Goal: Navigation & Orientation: Find specific page/section

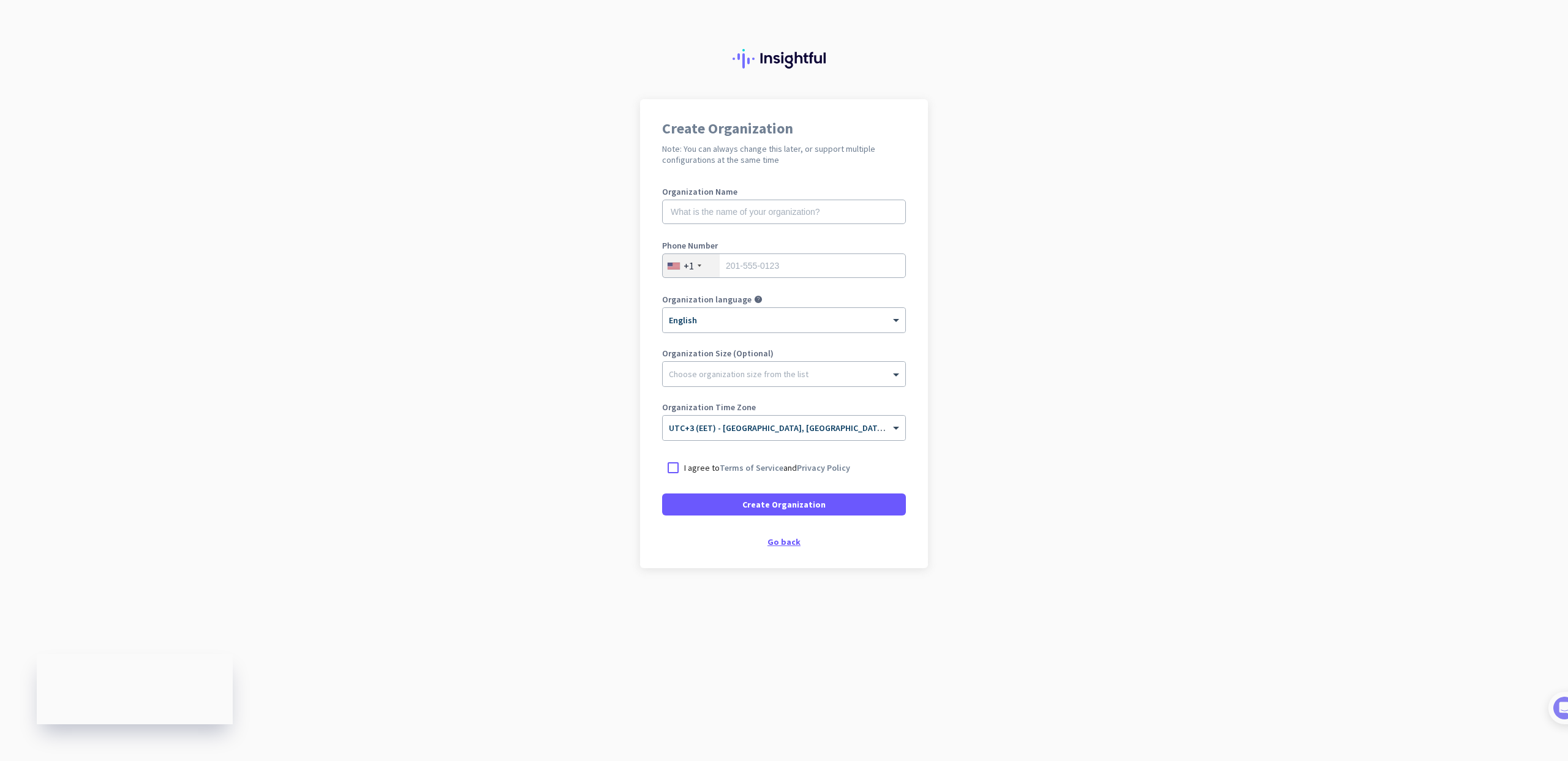
click at [783, 541] on div "Go back" at bounding box center [784, 542] width 244 height 9
click at [782, 540] on div "Go back" at bounding box center [784, 542] width 244 height 9
click at [787, 541] on div "Go back" at bounding box center [784, 542] width 244 height 9
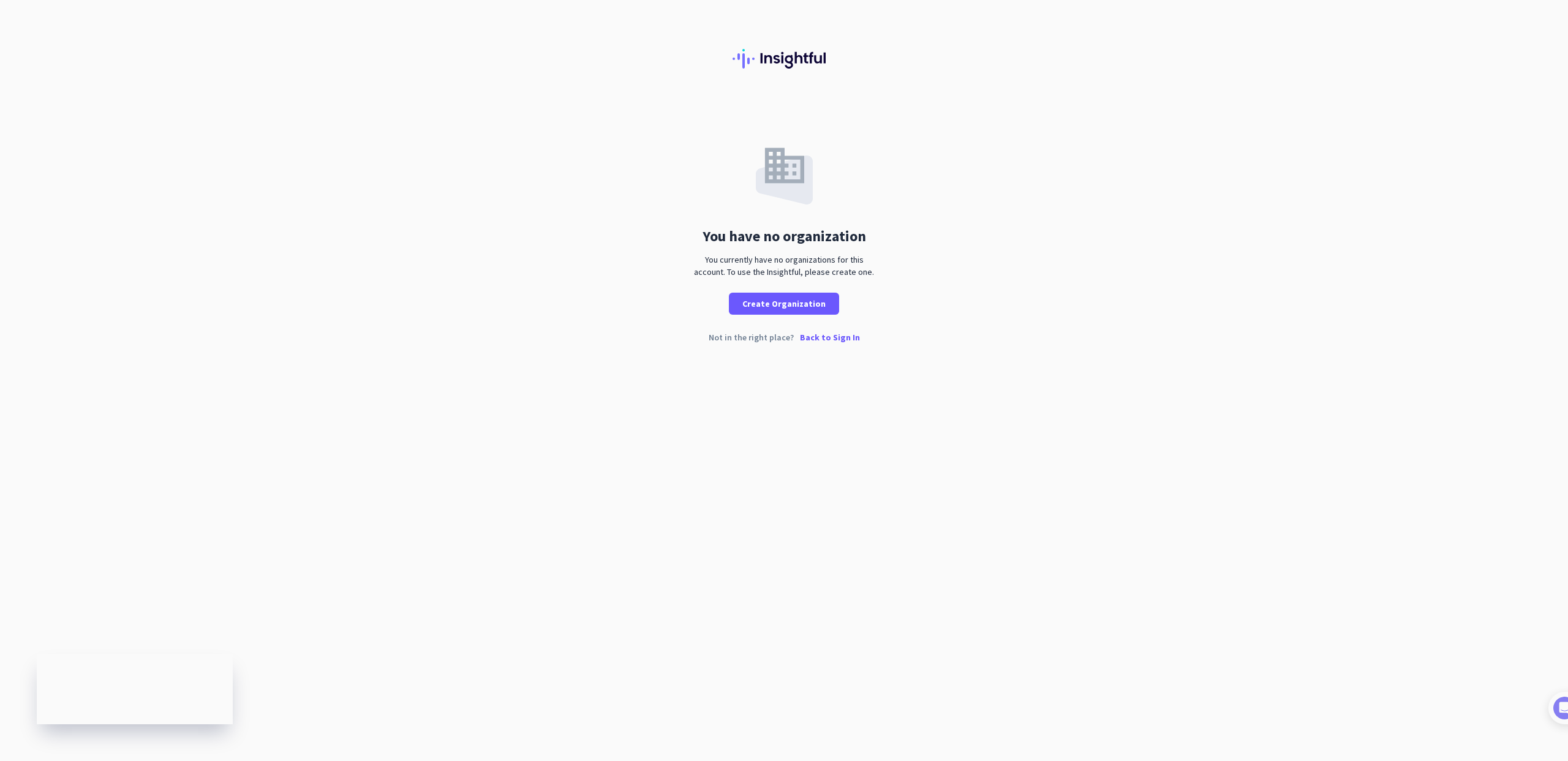
click at [659, 276] on div "You have no organization You currently have no organizations for this account. …" at bounding box center [784, 207] width 1568 height 215
click at [831, 341] on p "Back to Sign In" at bounding box center [830, 337] width 60 height 9
